Goal: Contribute content: Add original content to the website for others to see

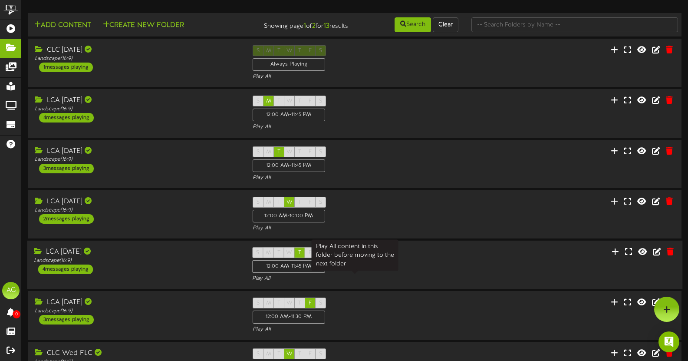
scroll to position [216, 0]
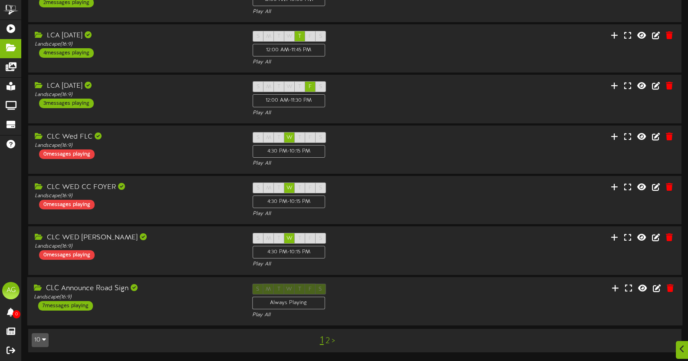
click at [407, 299] on div "S M T W T F S Always Playing Play All" at bounding box center [355, 301] width 218 height 36
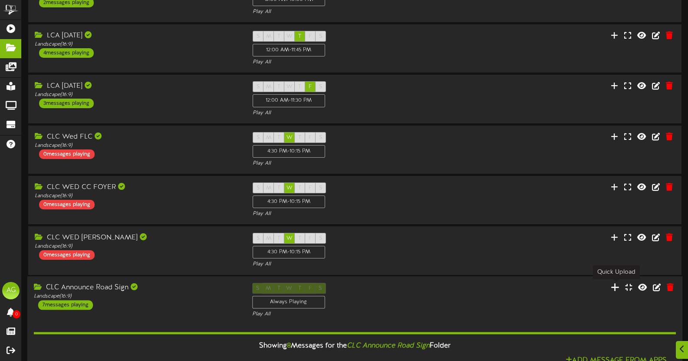
click at [619, 288] on icon at bounding box center [615, 287] width 9 height 10
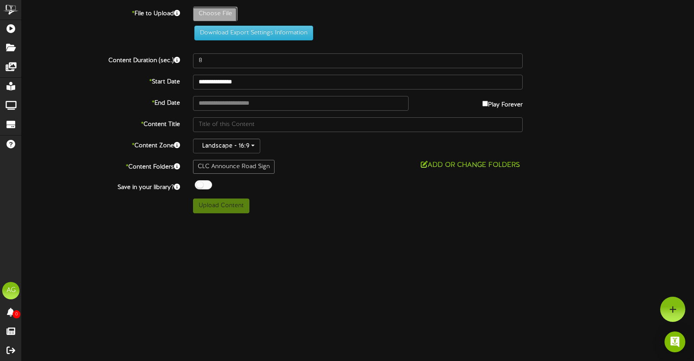
type input "**********"
type input "EncounterNightsareback1"
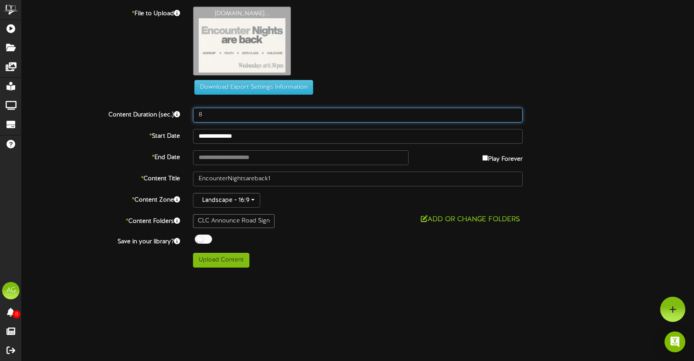
drag, startPoint x: 225, startPoint y: 118, endPoint x: 188, endPoint y: 118, distance: 36.9
click at [188, 118] on div "8" at bounding box center [358, 115] width 343 height 15
type input "10"
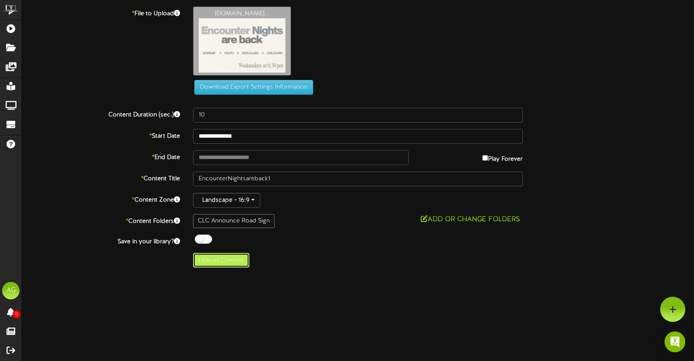
drag, startPoint x: 217, startPoint y: 258, endPoint x: 204, endPoint y: 261, distance: 14.3
click at [204, 261] on button "Upload Content" at bounding box center [221, 260] width 56 height 15
type input "**********"
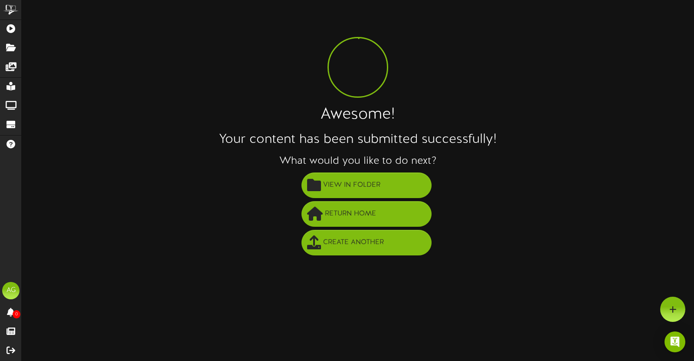
click at [521, 174] on li "View in Folder" at bounding box center [366, 185] width 655 height 29
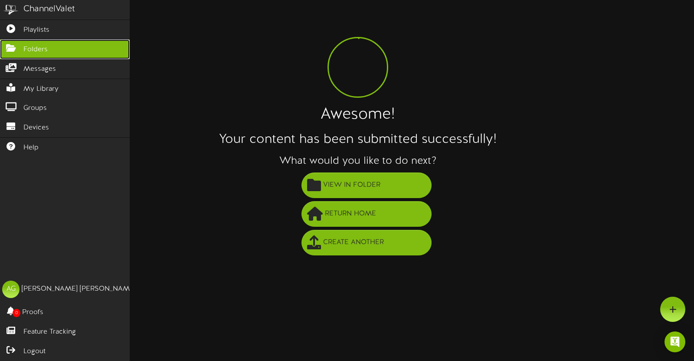
click at [12, 46] on icon at bounding box center [11, 47] width 22 height 7
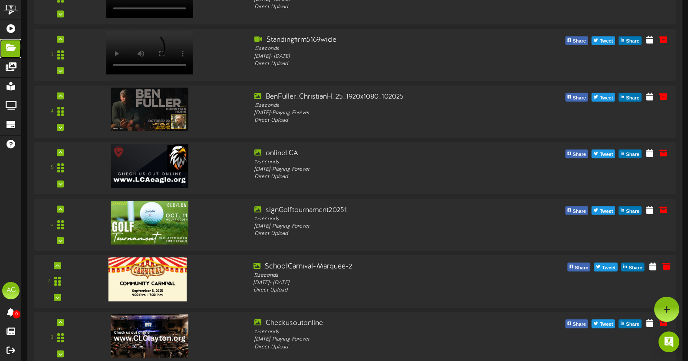
scroll to position [672, 0]
click at [149, 274] on img at bounding box center [147, 279] width 78 height 44
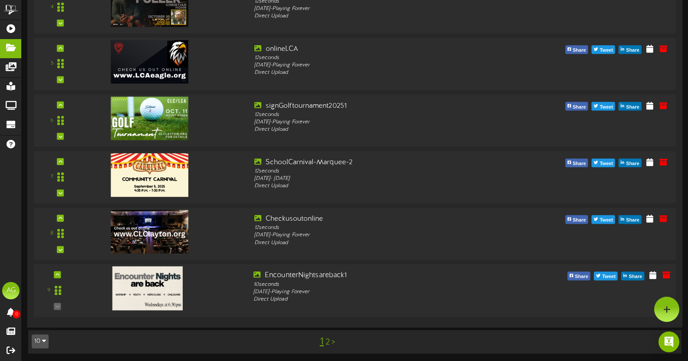
scroll to position [746, 0]
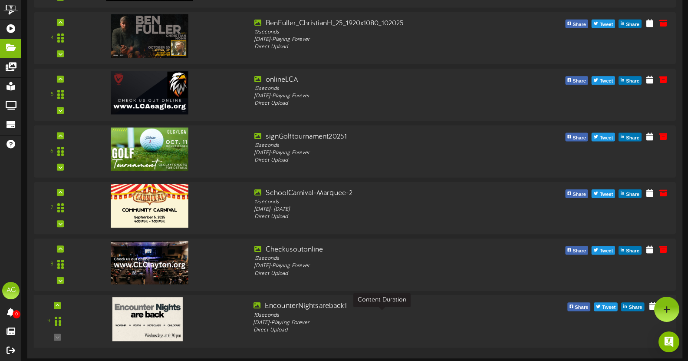
click at [308, 312] on div "10 seconds" at bounding box center [381, 314] width 257 height 7
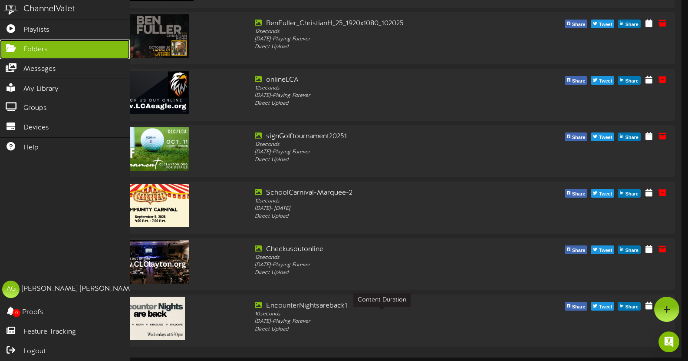
click at [16, 51] on link "Folders" at bounding box center [65, 49] width 130 height 20
click at [50, 46] on link "Folders" at bounding box center [65, 49] width 130 height 20
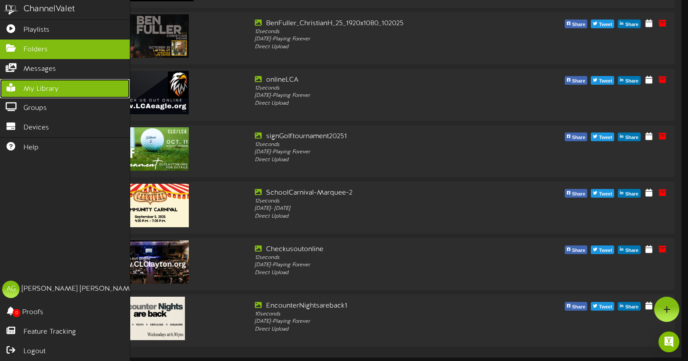
click at [16, 81] on link "My Library" at bounding box center [65, 89] width 130 height 20
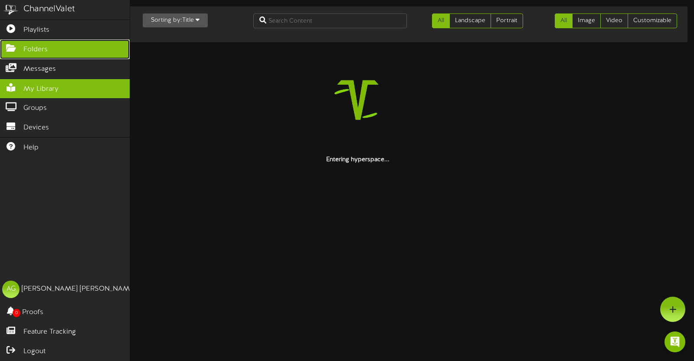
click at [39, 54] on link "Folders" at bounding box center [65, 49] width 130 height 20
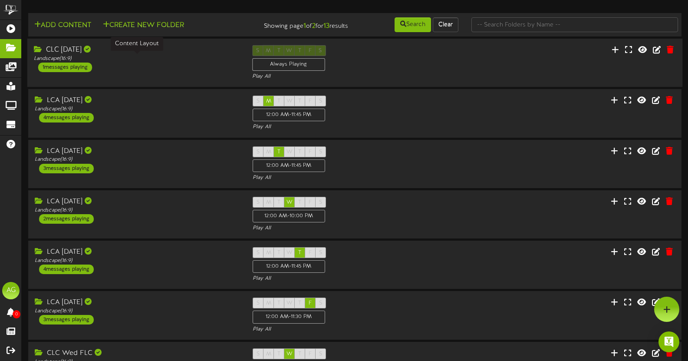
click at [119, 59] on div "Landscape ( 16:9 )" at bounding box center [136, 58] width 205 height 7
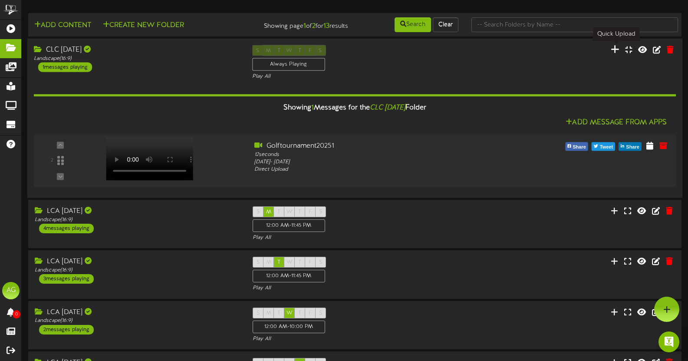
click at [614, 48] on icon at bounding box center [615, 49] width 9 height 10
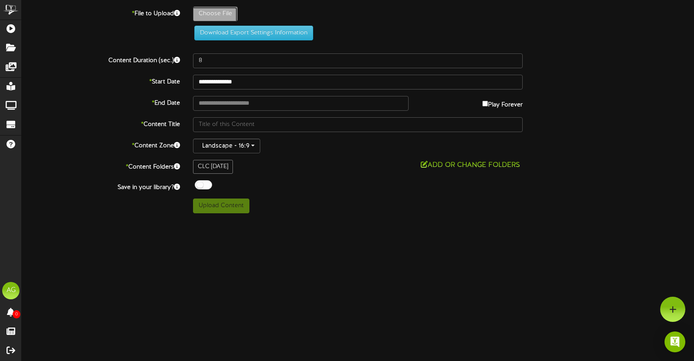
type input "**********"
type input "08-24-2025Preservice"
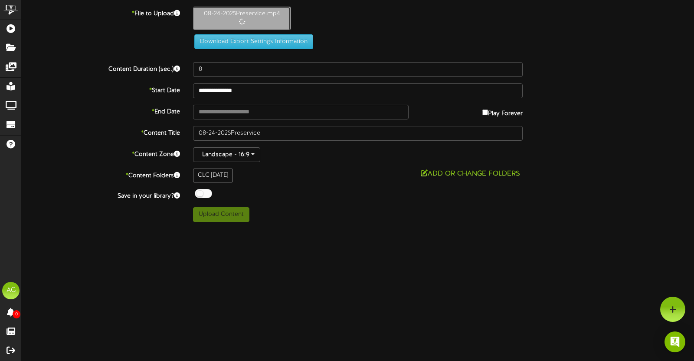
type input "227"
